Goal: Information Seeking & Learning: Learn about a topic

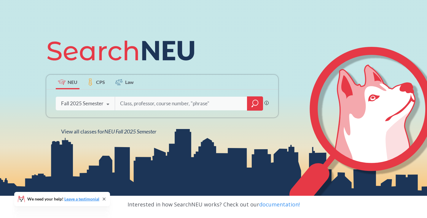
scroll to position [72, 0]
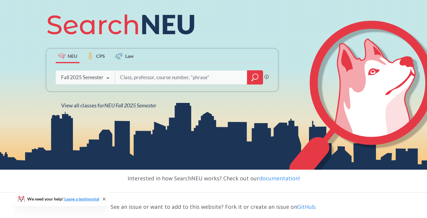
click at [106, 77] on icon at bounding box center [107, 78] width 11 height 17
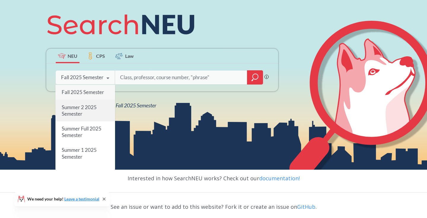
click at [96, 113] on div "Summer 2 2025 Semester" at bounding box center [85, 110] width 60 height 21
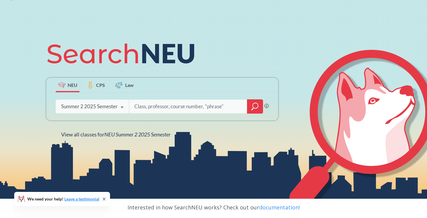
scroll to position [55, 0]
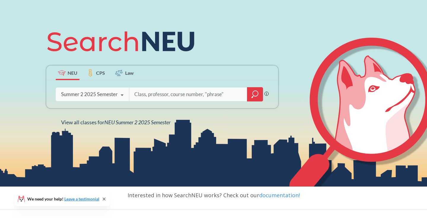
click at [146, 99] on input "search" at bounding box center [188, 94] width 109 height 12
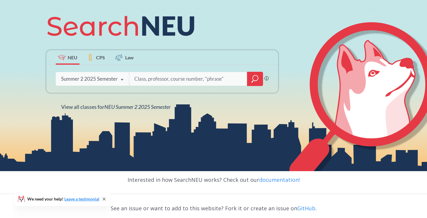
scroll to position [66, 0]
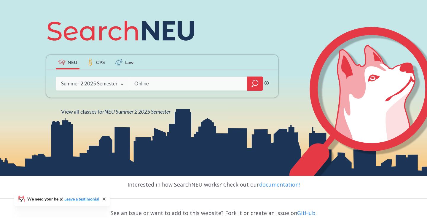
type input "Online"
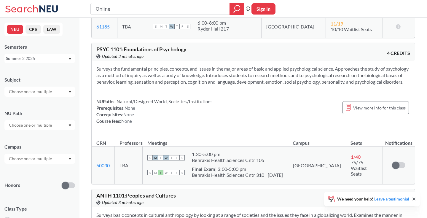
scroll to position [311, 0]
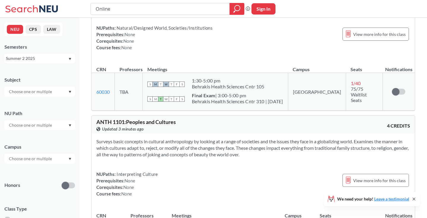
click at [70, 158] on icon "Dropdown arrow" at bounding box center [70, 159] width 3 height 2
click at [58, 169] on div "Online ( 164 )" at bounding box center [41, 172] width 67 height 7
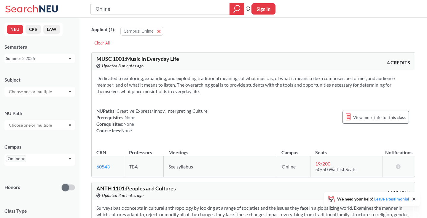
click at [66, 91] on div at bounding box center [39, 92] width 71 height 10
click at [60, 104] on div "COMM ( 19 )" at bounding box center [41, 102] width 67 height 7
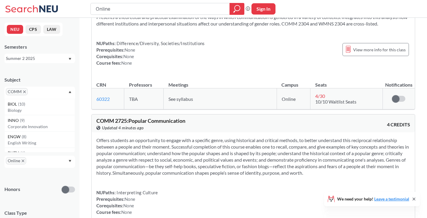
scroll to position [23, 0]
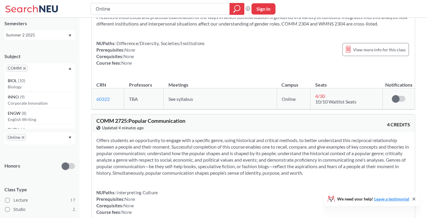
click at [51, 71] on div "COMM" at bounding box center [39, 69] width 71 height 12
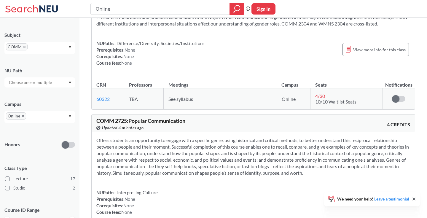
scroll to position [43, 0]
click at [23, 117] on icon "X to remove pill" at bounding box center [23, 118] width 3 height 3
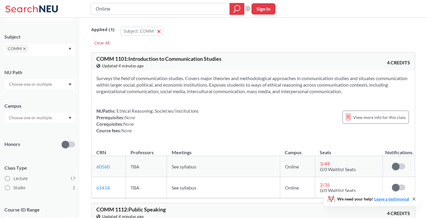
click at [24, 117] on input "text" at bounding box center [31, 117] width 50 height 7
type input "N"
type input "B"
click at [21, 129] on span "( 19 )" at bounding box center [24, 130] width 7 height 5
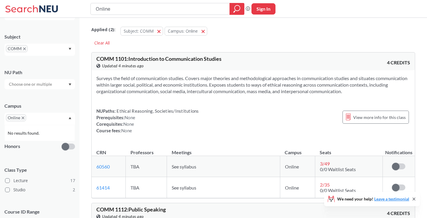
click at [24, 47] on span "COMM" at bounding box center [17, 48] width 22 height 7
click at [24, 49] on icon "X to remove pill" at bounding box center [24, 48] width 3 height 3
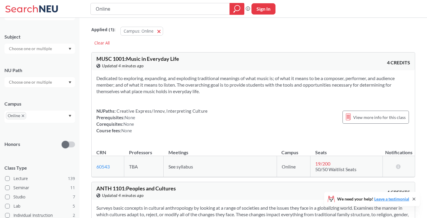
click at [24, 50] on input "text" at bounding box center [31, 48] width 50 height 7
type input "b"
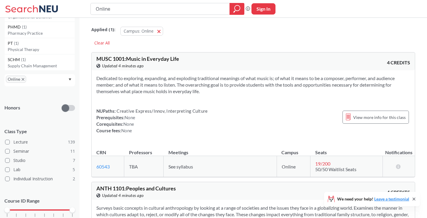
scroll to position [80, 0]
